Goal: Task Accomplishment & Management: Use online tool/utility

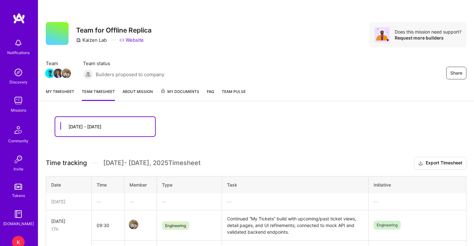
scroll to position [130, 0]
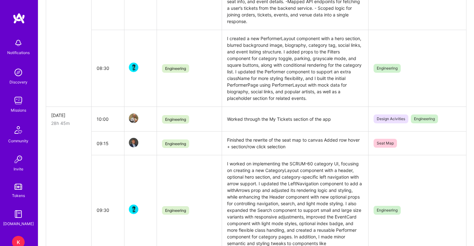
scroll to position [382, 0]
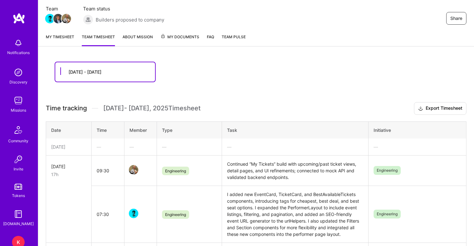
scroll to position [15, 0]
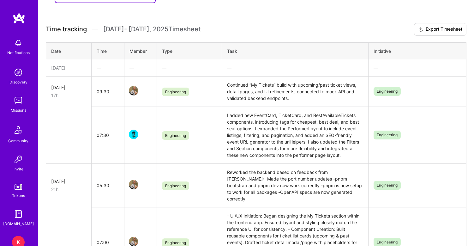
scroll to position [137, 0]
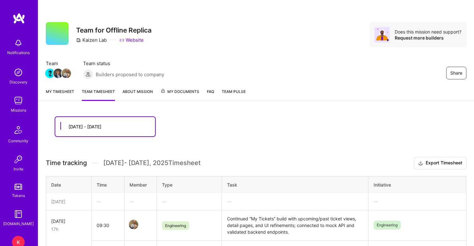
scroll to position [76, 0]
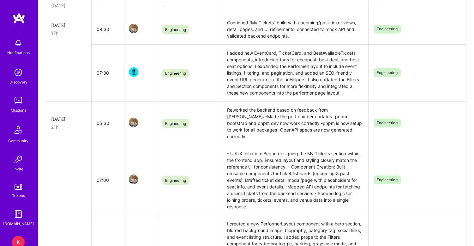
scroll to position [197, 0]
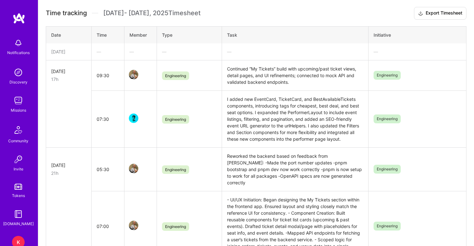
scroll to position [150, 0]
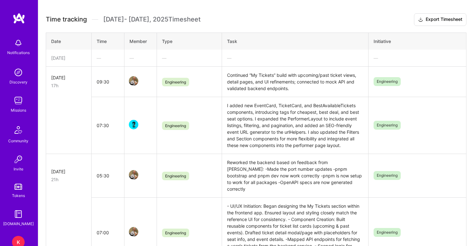
scroll to position [144, 0]
